Goal: Navigation & Orientation: Find specific page/section

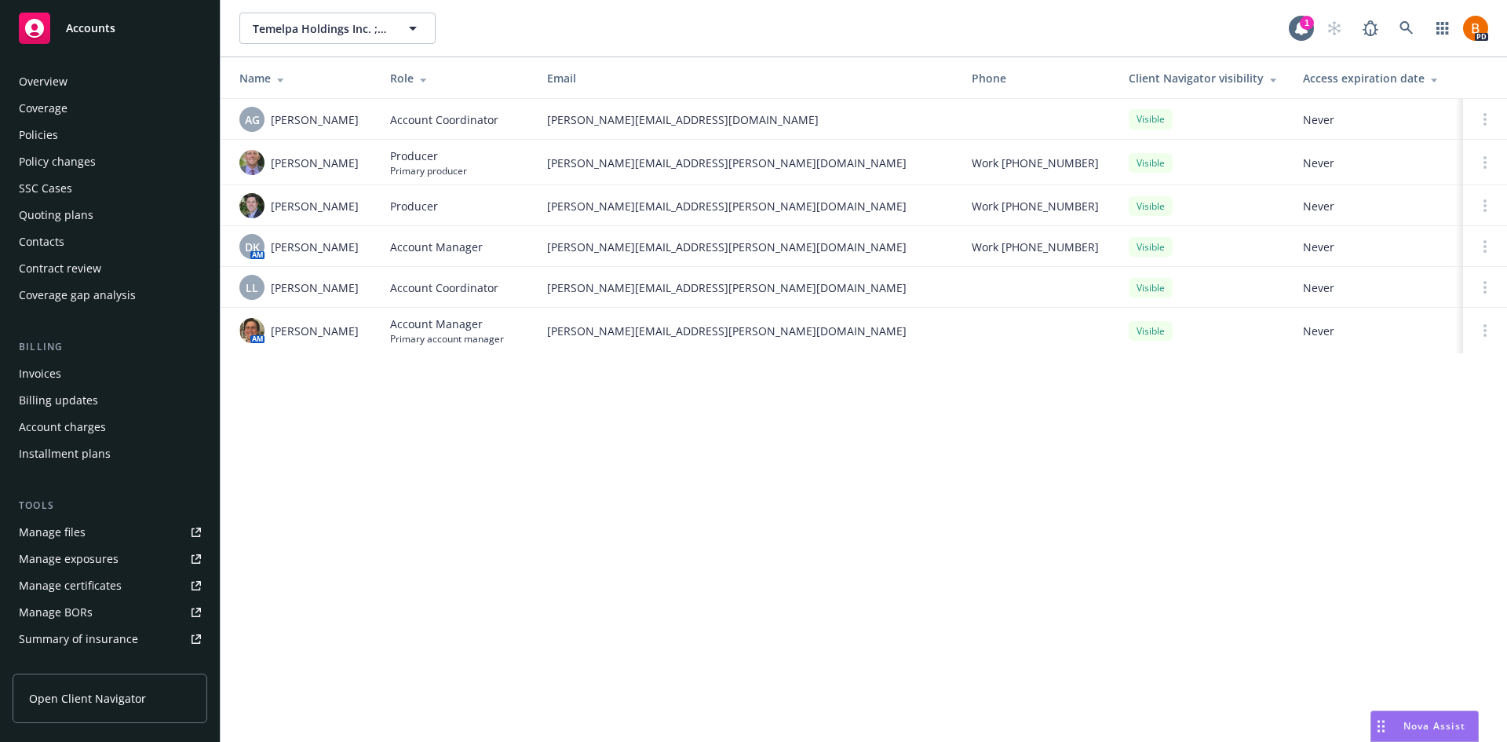
scroll to position [254, 0]
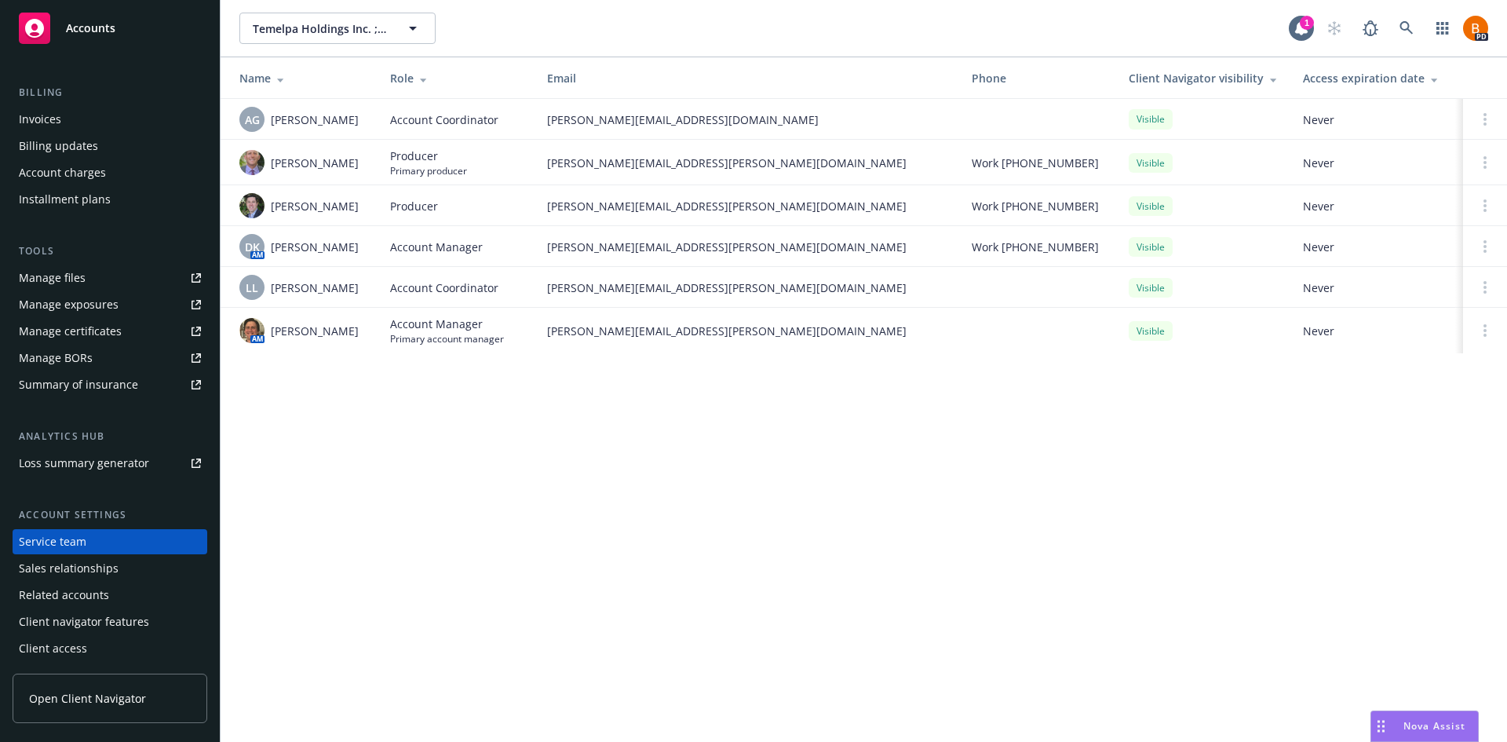
click at [89, 32] on span "Accounts" at bounding box center [90, 28] width 49 height 13
